Goal: Task Accomplishment & Management: Complete application form

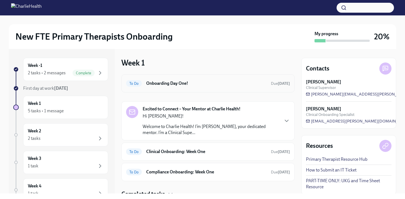
click at [175, 82] on h6 "Onboarding Day One!" at bounding box center [206, 84] width 120 height 6
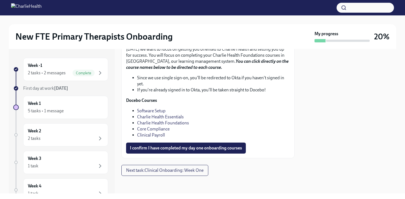
scroll to position [785, 0]
click at [161, 132] on link "Core Compliance" at bounding box center [153, 129] width 33 height 5
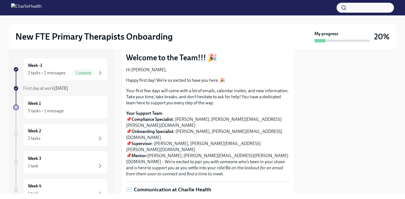
scroll to position [0, 0]
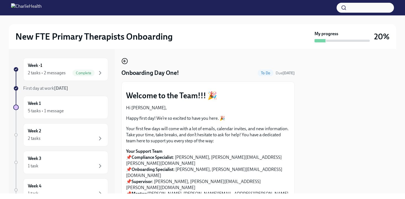
click at [124, 61] on icon "button" at bounding box center [124, 61] width 1 height 2
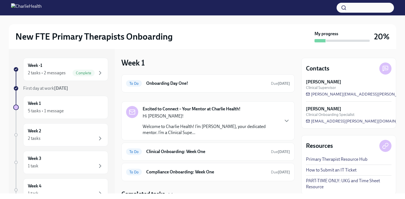
scroll to position [22, 0]
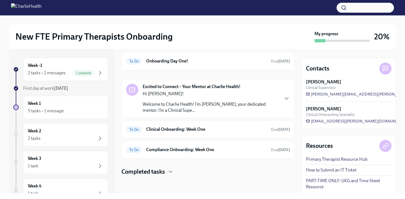
click at [181, 107] on p "Welcome to Charlie Health! I’m [PERSON_NAME], your dedicated mentor. I’m a Clin…" at bounding box center [211, 108] width 136 height 12
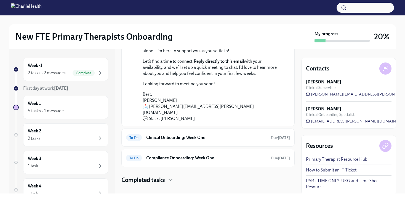
scroll to position [113, 0]
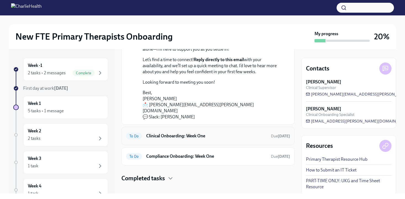
click at [175, 133] on h6 "Clinical Onboarding: Week One" at bounding box center [206, 136] width 120 height 6
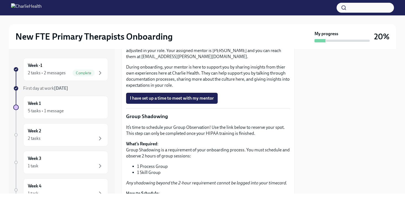
scroll to position [646, 0]
click at [210, 101] on span "I have set up a time to meet with my mentor" at bounding box center [172, 98] width 84 height 6
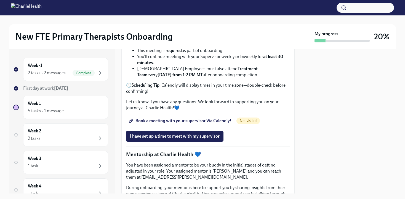
scroll to position [528, 0]
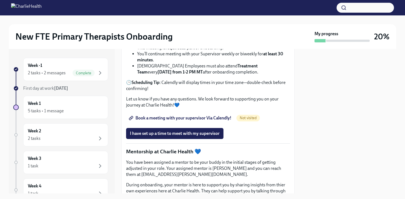
click at [185, 121] on span "Book a meeting with your supervisor Via Calendly!" at bounding box center [181, 119] width 102 height 6
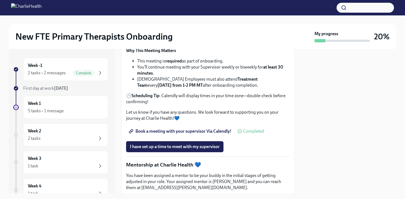
scroll to position [514, 0]
click at [167, 150] on span "I have set up a time to meet with my supervisor" at bounding box center [175, 148] width 90 height 6
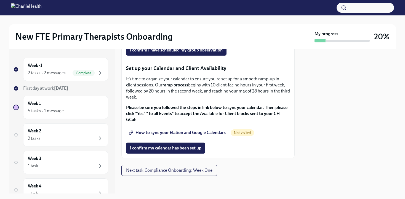
scroll to position [922, 0]
